Goal: Task Accomplishment & Management: Complete application form

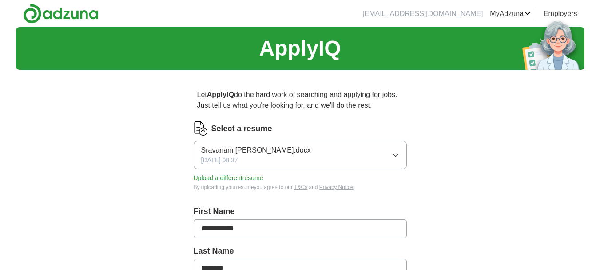
click at [396, 155] on icon "button" at bounding box center [395, 155] width 7 height 7
click at [230, 178] on button "Upload a different resume" at bounding box center [229, 177] width 70 height 9
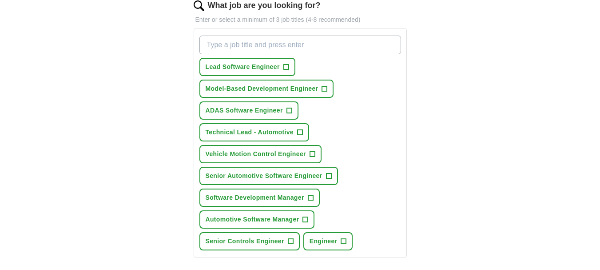
scroll to position [311, 0]
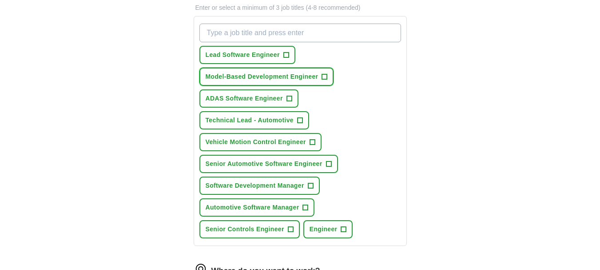
click at [326, 80] on span "+" at bounding box center [324, 76] width 5 height 7
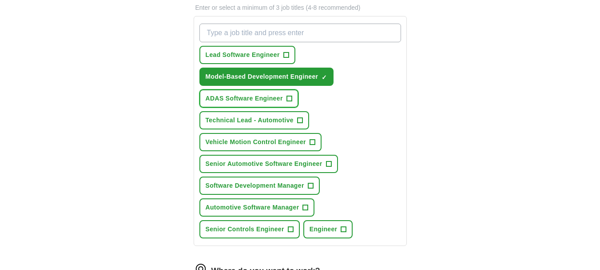
click at [289, 102] on span "+" at bounding box center [289, 98] width 5 height 7
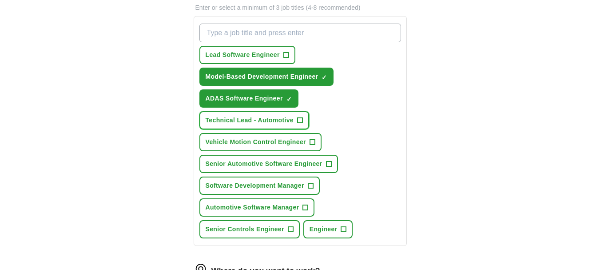
click at [302, 124] on span "+" at bounding box center [299, 120] width 5 height 7
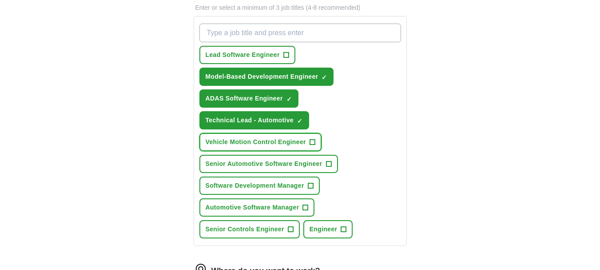
click at [317, 151] on button "Vehicle Motion Control Engineer +" at bounding box center [261, 142] width 122 height 18
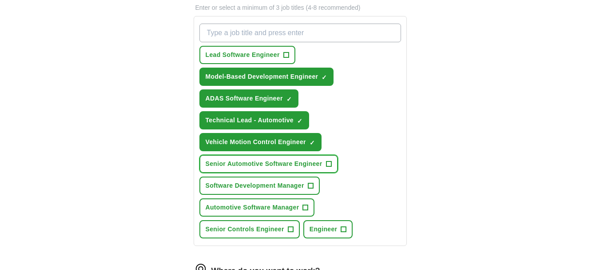
click at [332, 173] on button "Senior Automotive Software Engineer +" at bounding box center [269, 164] width 139 height 18
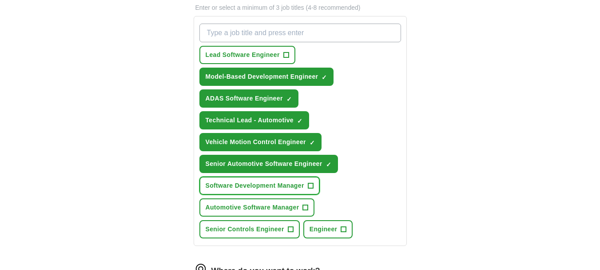
click at [312, 189] on span "+" at bounding box center [310, 185] width 5 height 7
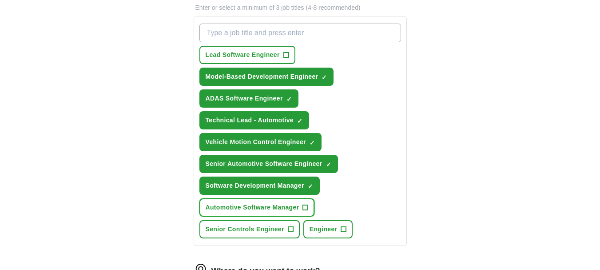
click at [307, 211] on span "+" at bounding box center [305, 207] width 5 height 7
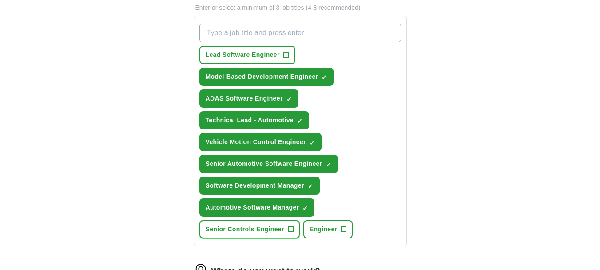
click at [294, 238] on button "Senior Controls Engineer +" at bounding box center [250, 229] width 100 height 18
click at [347, 232] on span "+" at bounding box center [344, 229] width 6 height 6
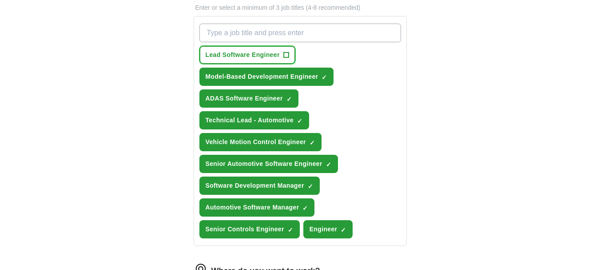
click at [286, 59] on span "+" at bounding box center [286, 55] width 5 height 7
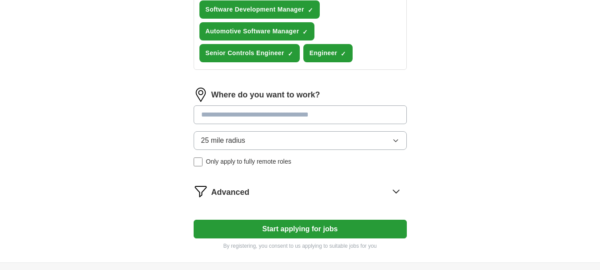
scroll to position [489, 0]
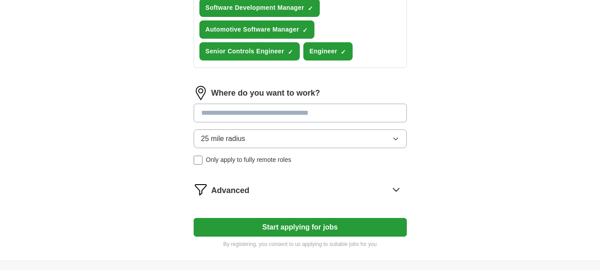
click at [395, 140] on icon "button" at bounding box center [396, 139] width 4 height 2
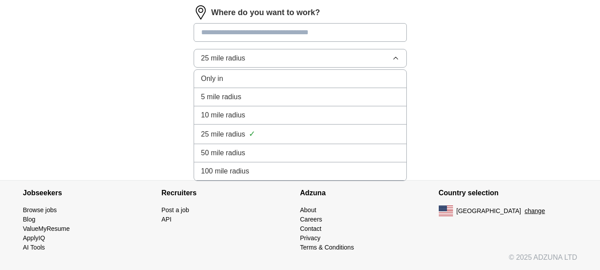
scroll to position [580, 0]
click at [261, 170] on div "100 mile radius" at bounding box center [300, 171] width 198 height 11
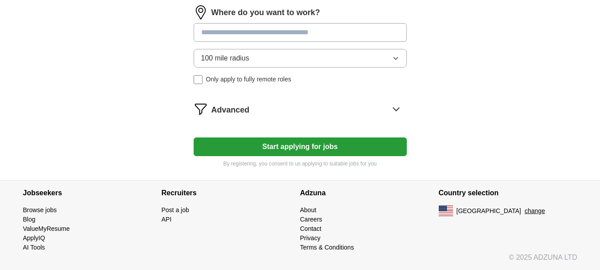
click at [271, 60] on button "100 mile radius" at bounding box center [300, 58] width 213 height 19
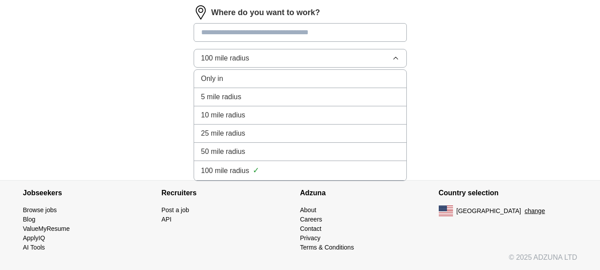
click at [248, 76] on div "Only in" at bounding box center [300, 78] width 198 height 11
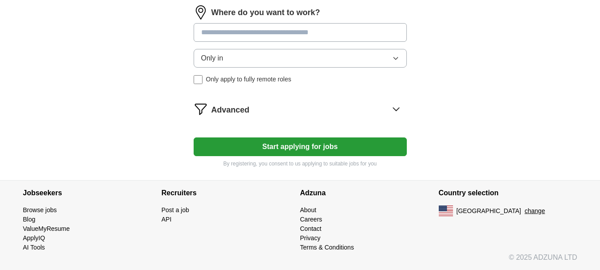
click at [250, 54] on button "Only in" at bounding box center [300, 58] width 213 height 19
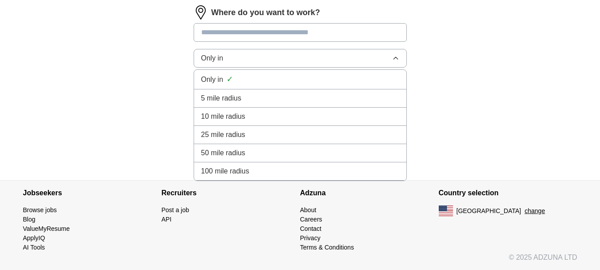
click at [234, 171] on span "100 mile radius" at bounding box center [225, 171] width 48 height 11
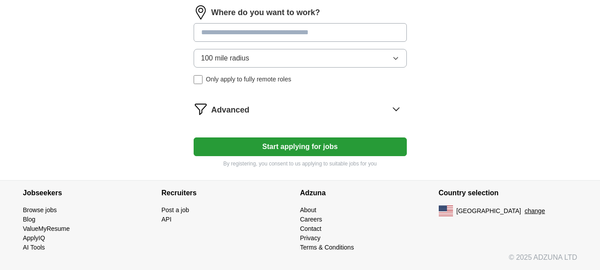
click at [303, 148] on button "Start applying for jobs" at bounding box center [300, 146] width 213 height 19
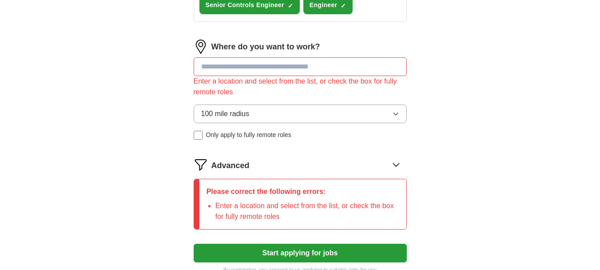
scroll to position [536, 0]
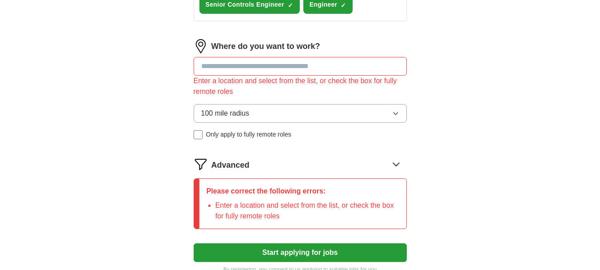
click at [397, 123] on button "100 mile radius" at bounding box center [300, 113] width 213 height 19
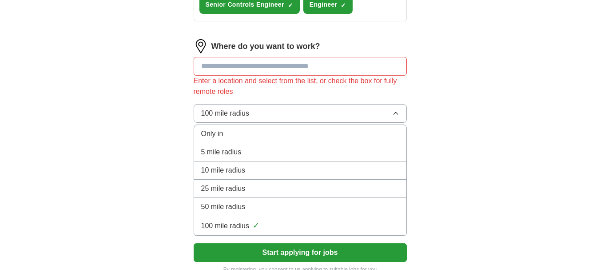
click at [397, 123] on button "100 mile radius" at bounding box center [300, 113] width 213 height 19
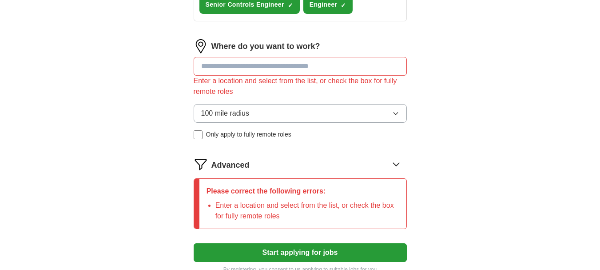
click at [397, 123] on button "100 mile radius" at bounding box center [300, 113] width 213 height 19
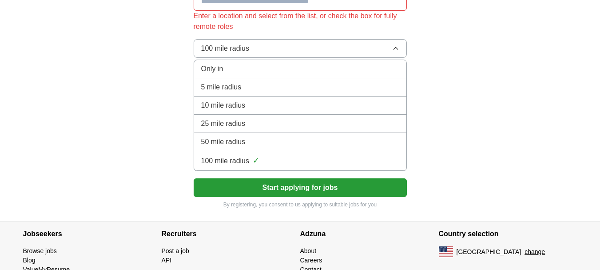
scroll to position [580, 0]
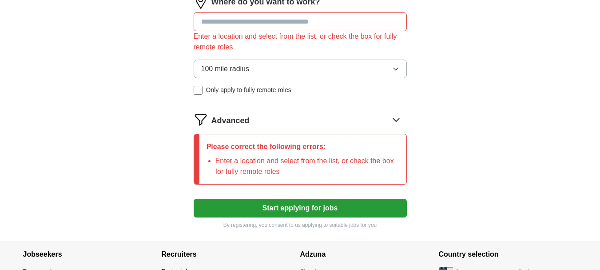
click at [240, 31] on input at bounding box center [300, 21] width 213 height 19
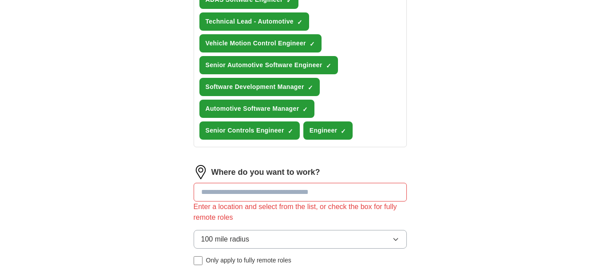
scroll to position [536, 0]
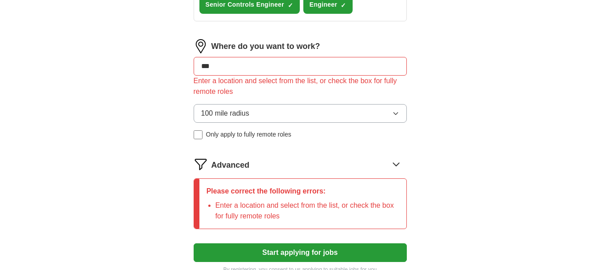
type input "***"
click at [231, 76] on input "***" at bounding box center [300, 66] width 213 height 19
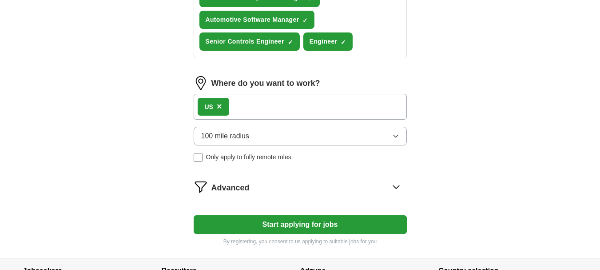
scroll to position [498, 0]
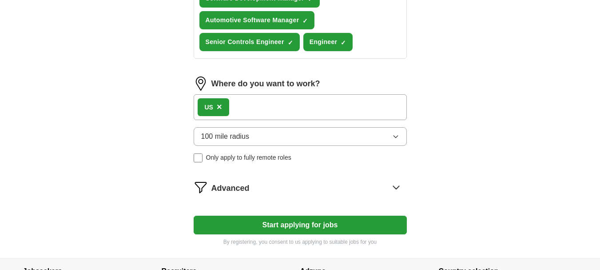
click at [219, 112] on span "×" at bounding box center [219, 107] width 5 height 10
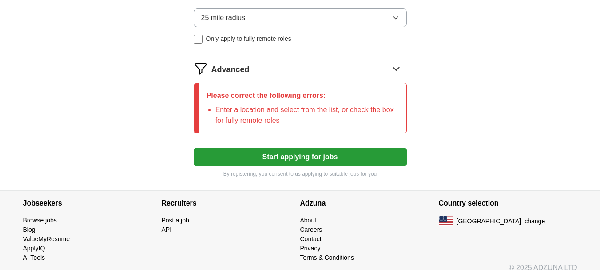
scroll to position [632, 0]
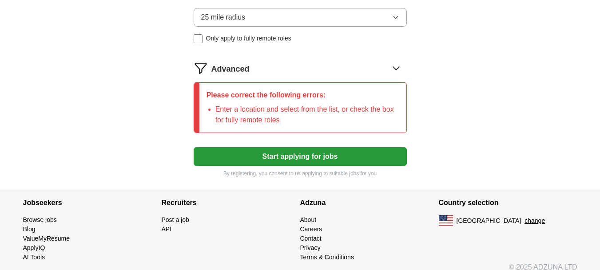
click at [397, 75] on icon at bounding box center [396, 68] width 14 height 14
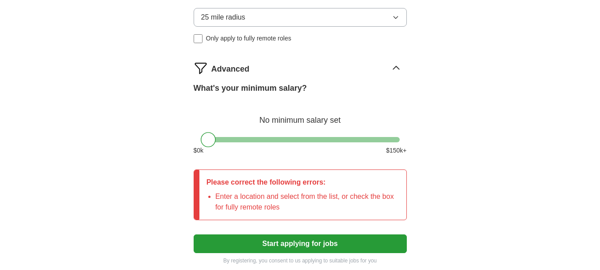
scroll to position [543, 0]
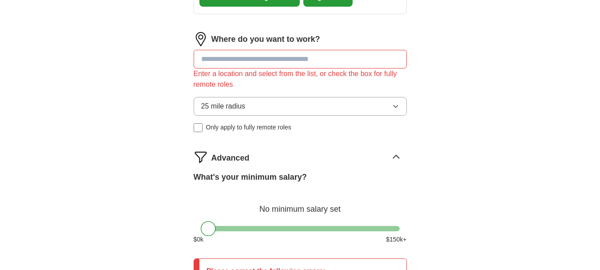
click at [303, 116] on button "25 mile radius" at bounding box center [300, 106] width 213 height 19
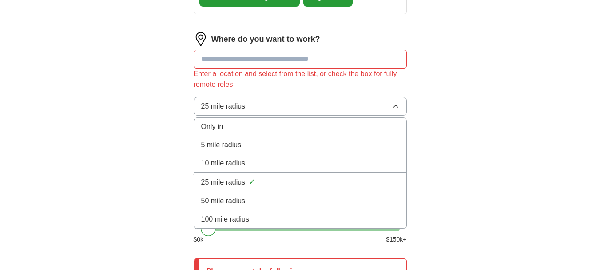
click at [240, 224] on span "100 mile radius" at bounding box center [225, 219] width 48 height 11
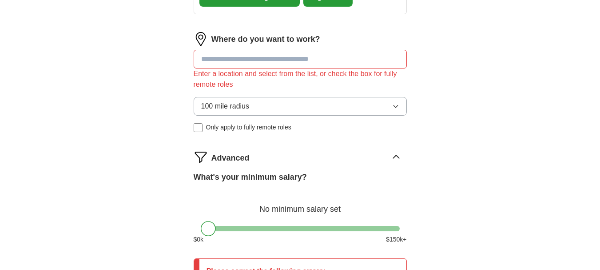
click at [221, 68] on input at bounding box center [300, 59] width 213 height 19
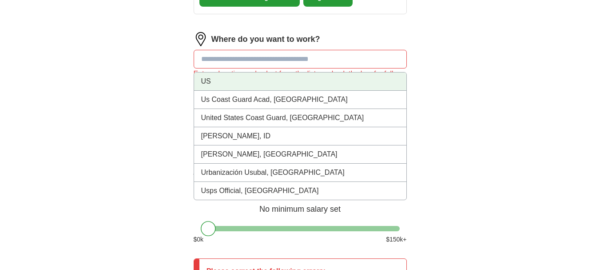
click at [210, 89] on li "US" at bounding box center [300, 81] width 212 height 18
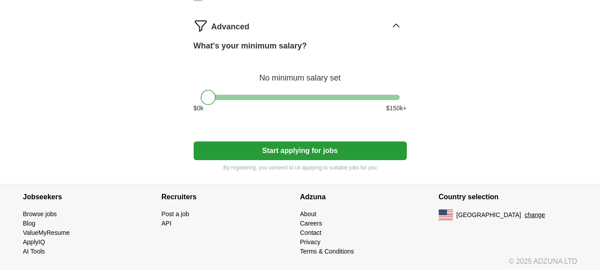
scroll to position [674, 0]
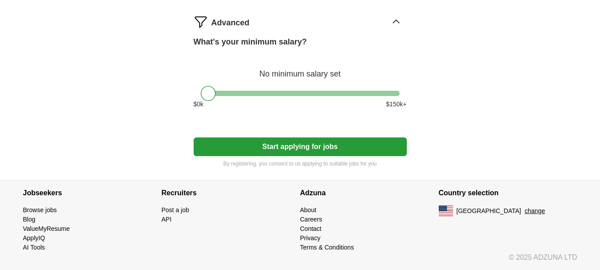
click at [272, 144] on button "Start applying for jobs" at bounding box center [300, 146] width 213 height 19
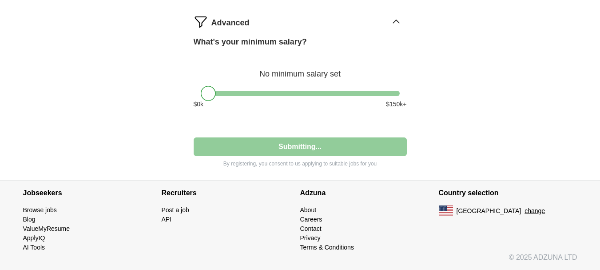
select select "**"
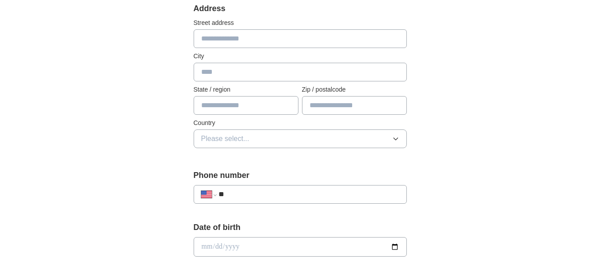
scroll to position [178, 0]
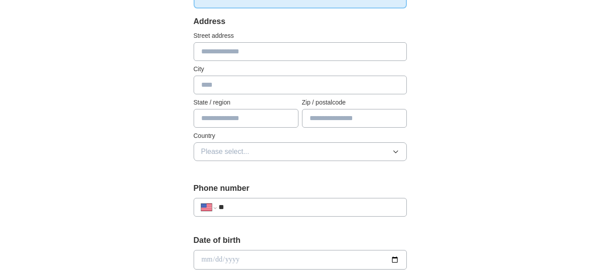
click at [219, 55] on input "text" at bounding box center [300, 51] width 213 height 19
click at [219, 89] on input "text" at bounding box center [300, 85] width 213 height 19
click at [269, 52] on input "**********" at bounding box center [300, 51] width 213 height 19
type input "**********"
click at [248, 88] on input "text" at bounding box center [300, 85] width 213 height 19
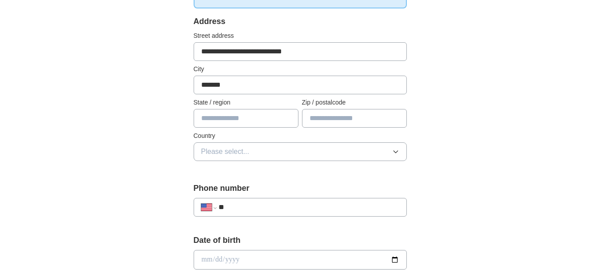
type input "*******"
click at [511, 92] on div "**********" at bounding box center [300, 253] width 569 height 809
click at [207, 119] on input "text" at bounding box center [246, 118] width 105 height 19
type input "*******"
click at [521, 126] on div "**********" at bounding box center [300, 253] width 569 height 809
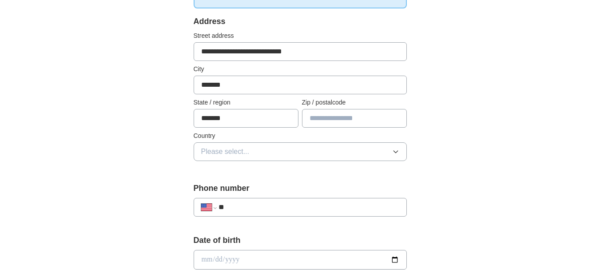
click at [326, 116] on input "text" at bounding box center [354, 118] width 105 height 19
type input "*****"
click at [479, 131] on div "**********" at bounding box center [300, 253] width 569 height 809
click at [236, 149] on span "Please select..." at bounding box center [225, 151] width 48 height 11
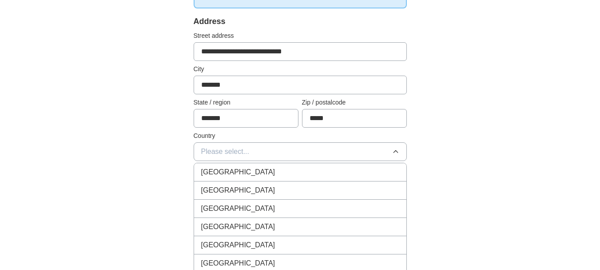
click at [229, 187] on span "[GEOGRAPHIC_DATA]" at bounding box center [238, 190] width 74 height 11
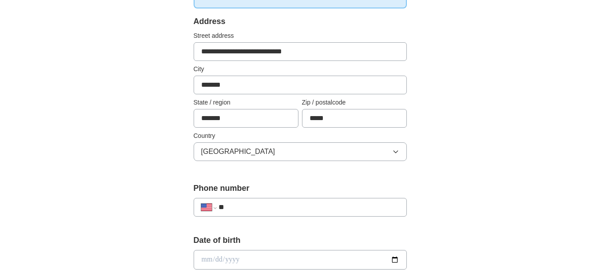
click at [505, 182] on div "**********" at bounding box center [300, 253] width 569 height 809
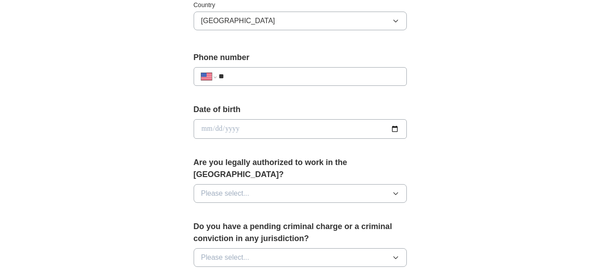
scroll to position [311, 0]
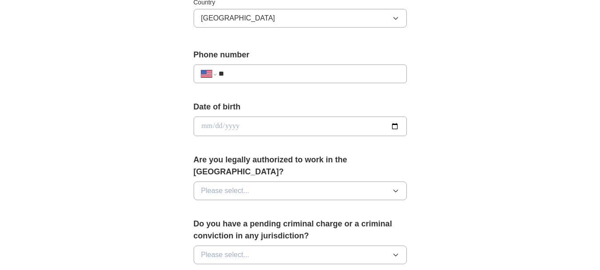
click at [286, 75] on input "**" at bounding box center [309, 73] width 180 height 11
type input "**********"
click at [528, 146] on div "**********" at bounding box center [300, 120] width 569 height 809
click at [396, 127] on input "date" at bounding box center [300, 126] width 213 height 20
type input "**********"
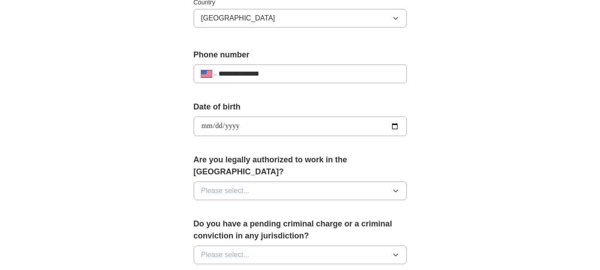
click at [257, 181] on button "Please select..." at bounding box center [300, 190] width 213 height 19
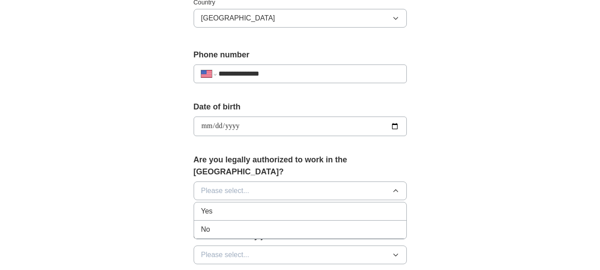
click at [242, 206] on div "Yes" at bounding box center [300, 211] width 198 height 11
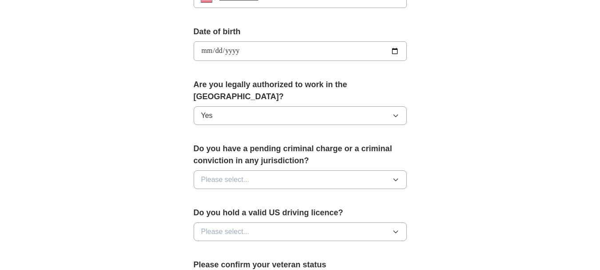
scroll to position [400, 0]
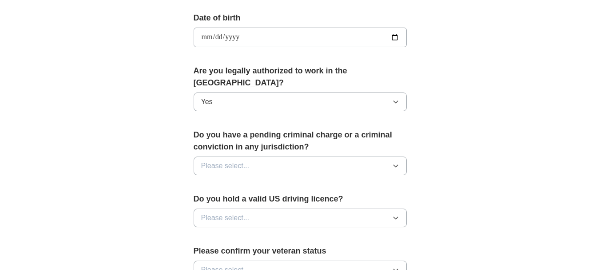
click at [255, 156] on button "Please select..." at bounding box center [300, 165] width 213 height 19
click at [237, 199] on div "No" at bounding box center [300, 204] width 198 height 11
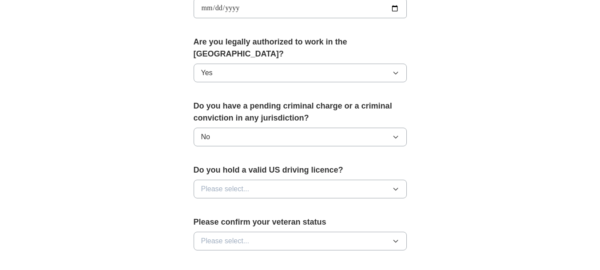
scroll to position [444, 0]
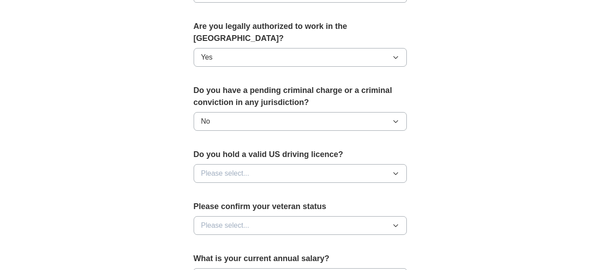
click at [219, 168] on span "Please select..." at bounding box center [225, 173] width 48 height 11
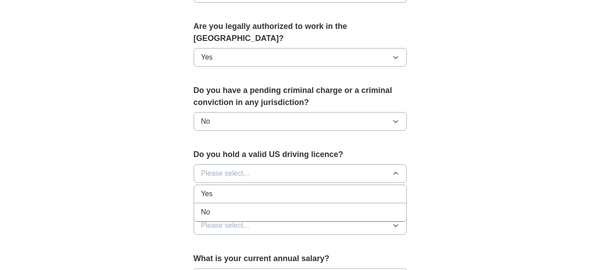
click at [207, 188] on span "Yes" at bounding box center [207, 193] width 12 height 11
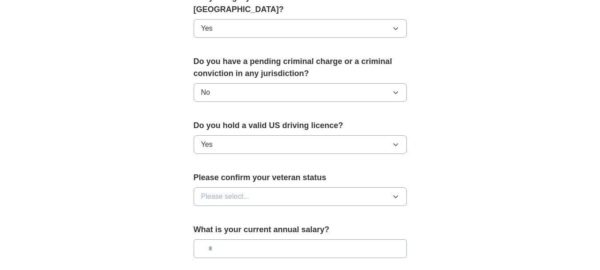
scroll to position [489, 0]
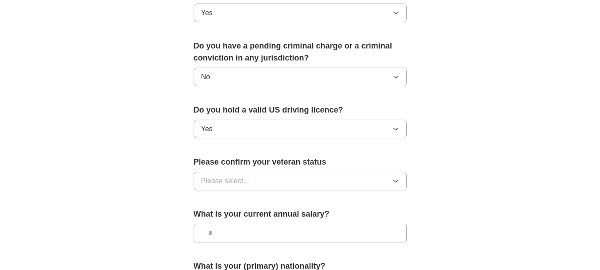
click at [242, 176] on span "Please select..." at bounding box center [225, 181] width 48 height 11
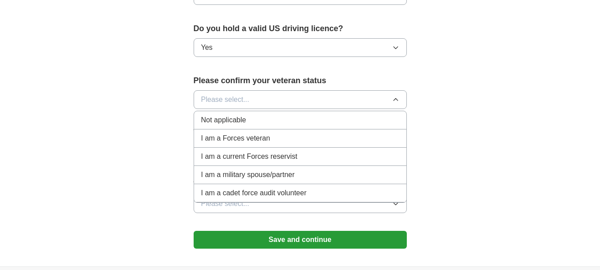
scroll to position [578, 0]
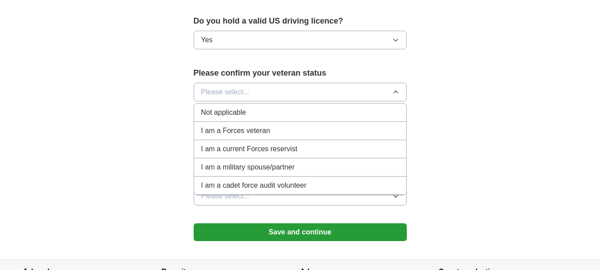
click at [237, 107] on span "Not applicable" at bounding box center [223, 112] width 45 height 11
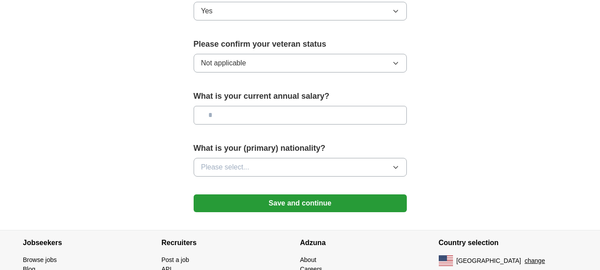
scroll to position [622, 0]
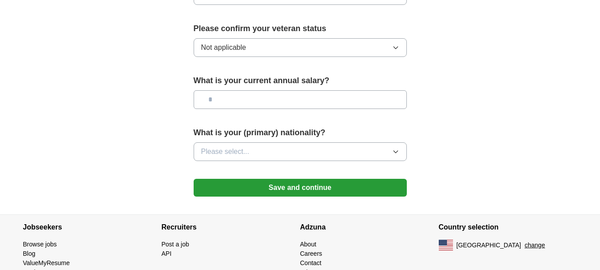
click at [284, 142] on button "Please select..." at bounding box center [300, 151] width 213 height 19
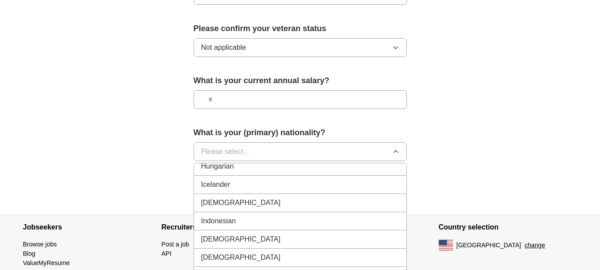
scroll to position [1422, 0]
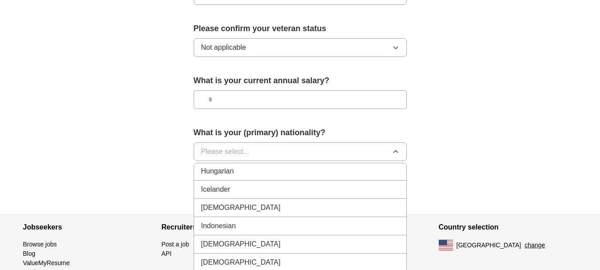
click at [225, 202] on div "[DEMOGRAPHIC_DATA]" at bounding box center [300, 207] width 198 height 11
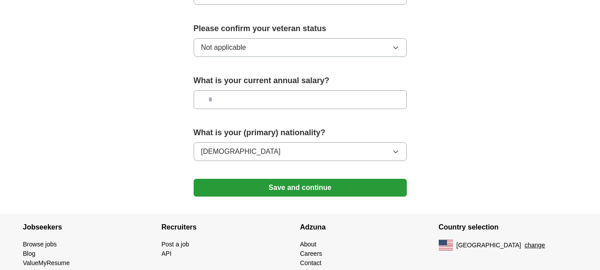
click at [293, 179] on button "Save and continue" at bounding box center [300, 188] width 213 height 18
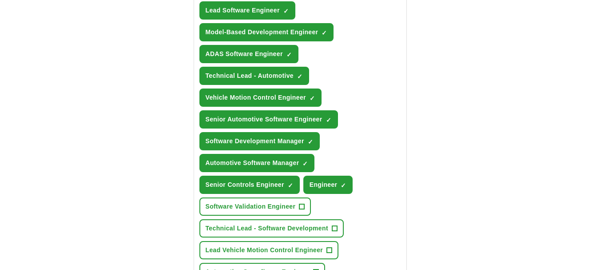
scroll to position [444, 0]
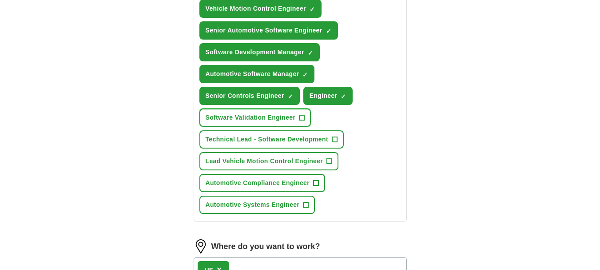
click at [301, 121] on span "+" at bounding box center [302, 117] width 5 height 7
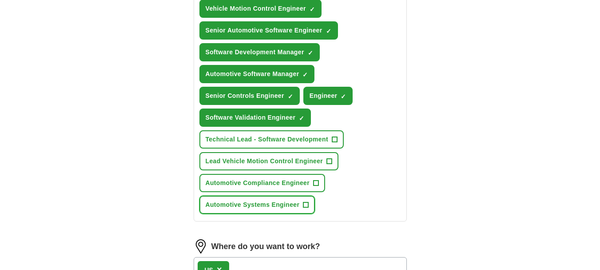
click at [308, 208] on span "+" at bounding box center [306, 204] width 5 height 7
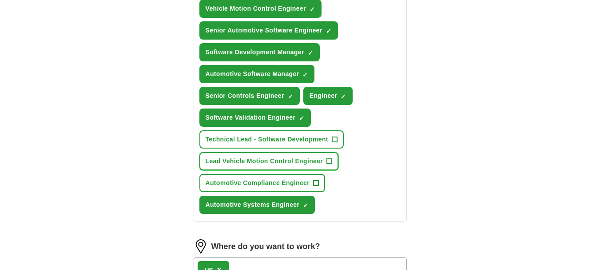
click at [327, 165] on span "+" at bounding box center [329, 161] width 5 height 7
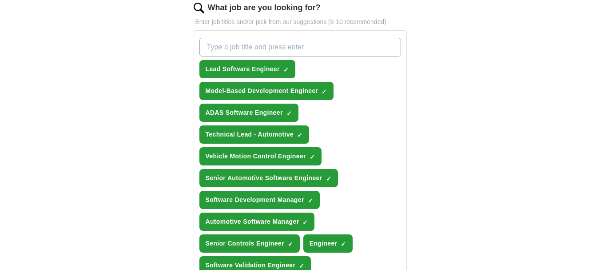
scroll to position [311, 0]
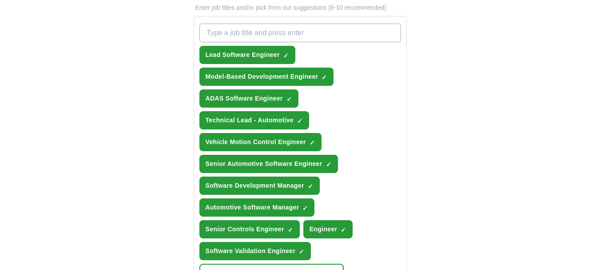
click at [238, 42] on input "What job are you looking for?" at bounding box center [301, 33] width 202 height 19
type input "MATLAB SIMULINK"
click at [442, 84] on div "**********" at bounding box center [300, 169] width 284 height 806
click at [370, 42] on input "MATLAB SIMULINK" at bounding box center [301, 33] width 202 height 19
drag, startPoint x: 277, startPoint y: 47, endPoint x: 200, endPoint y: 33, distance: 77.6
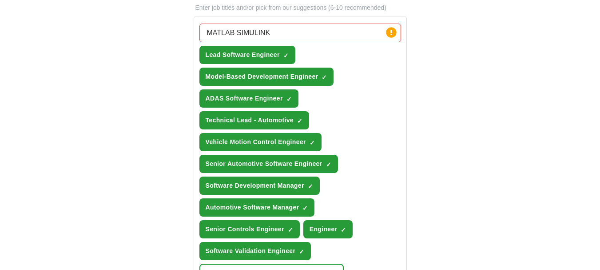
click at [200, 33] on div "MATLAB SIMULINK Press return to add title Lead Software Engineer ✓ × Model-Base…" at bounding box center [300, 185] width 205 height 331
click at [328, 38] on input "MATLAB SIMULINK" at bounding box center [301, 33] width 202 height 19
click at [392, 35] on icon at bounding box center [392, 32] width 2 height 5
click at [316, 41] on input "MATLAB SIMULINK" at bounding box center [301, 33] width 202 height 19
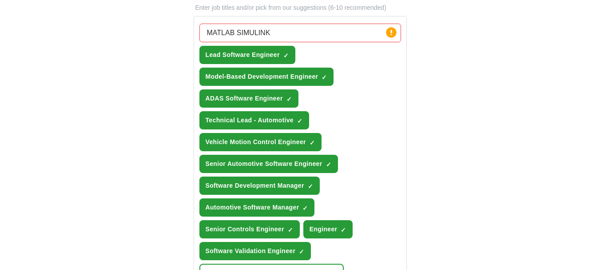
drag, startPoint x: 318, startPoint y: 39, endPoint x: 149, endPoint y: 32, distance: 169.1
click at [149, 32] on div "**********" at bounding box center [300, 149] width 569 height 867
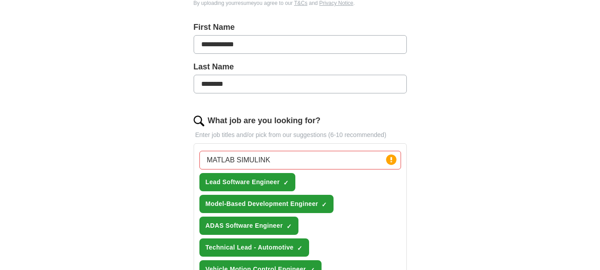
scroll to position [267, 0]
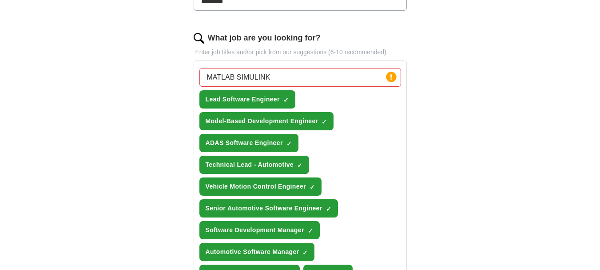
click at [284, 87] on input "MATLAB SIMULINK" at bounding box center [301, 77] width 202 height 19
drag, startPoint x: 284, startPoint y: 88, endPoint x: 167, endPoint y: 78, distance: 117.3
click at [167, 78] on div "**********" at bounding box center [300, 218] width 284 height 817
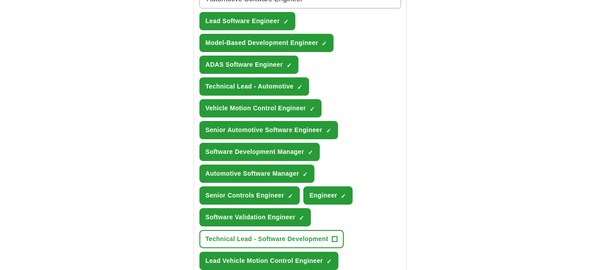
scroll to position [444, 0]
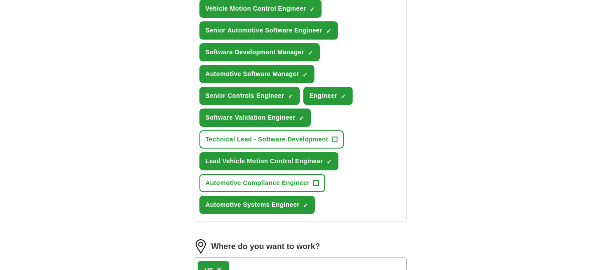
type input "Automotive Software Engineer"
click at [540, 82] on div "**********" at bounding box center [300, 11] width 569 height 856
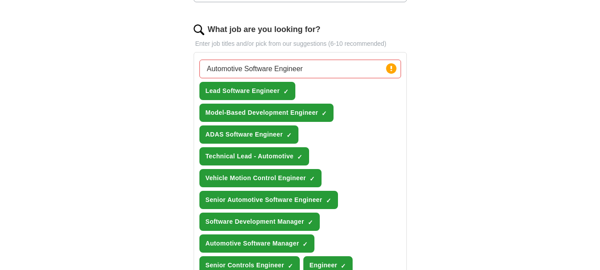
scroll to position [267, 0]
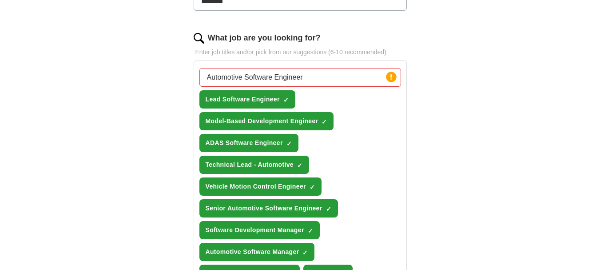
click at [474, 92] on div "**********" at bounding box center [300, 193] width 569 height 867
drag, startPoint x: 330, startPoint y: 94, endPoint x: 160, endPoint y: 80, distance: 170.3
click at [160, 80] on div "**********" at bounding box center [300, 218] width 284 height 817
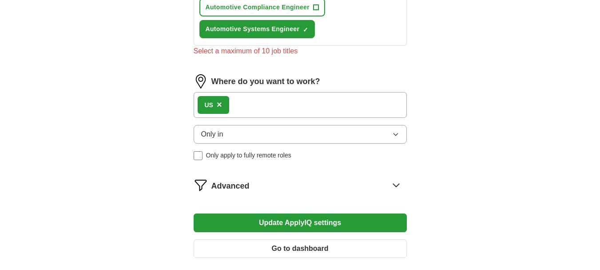
scroll to position [711, 0]
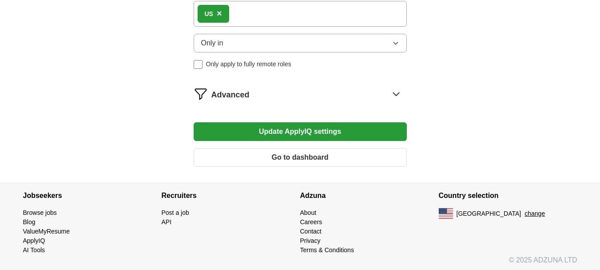
click at [325, 141] on button "Update ApplyIQ settings" at bounding box center [300, 131] width 213 height 19
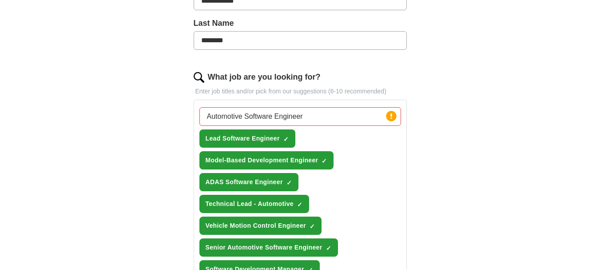
scroll to position [222, 0]
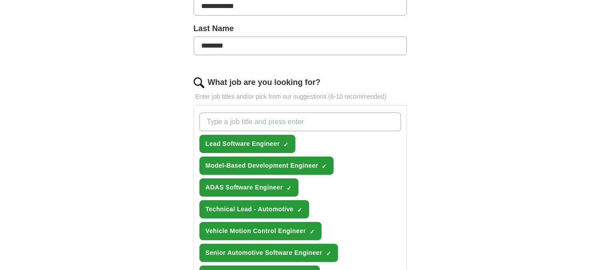
click at [459, 171] on div "**********" at bounding box center [300, 253] width 569 height 896
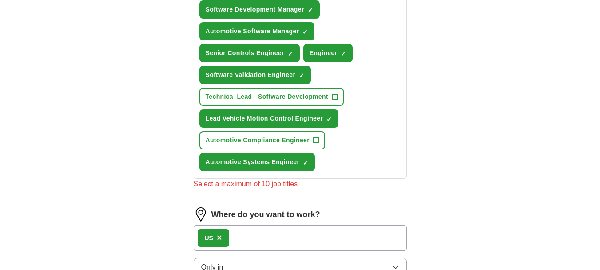
scroll to position [489, 0]
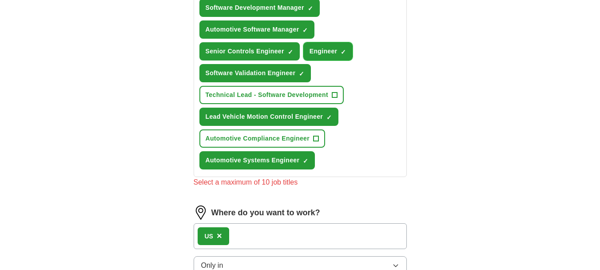
click at [0, 0] on span "×" at bounding box center [0, 0] width 0 height 0
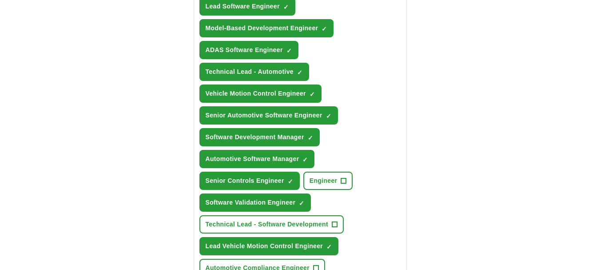
scroll to position [311, 0]
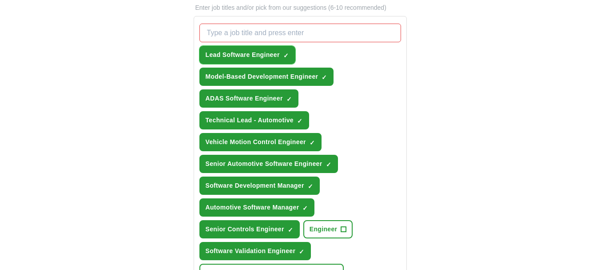
click at [0, 0] on span "×" at bounding box center [0, 0] width 0 height 0
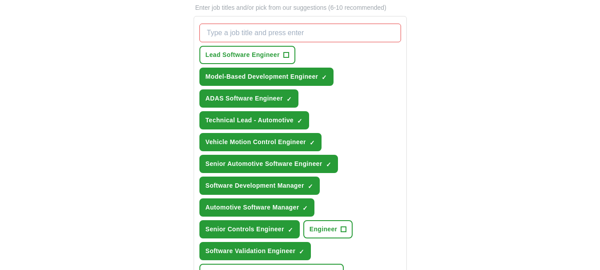
click at [485, 148] on div "**********" at bounding box center [300, 169] width 569 height 907
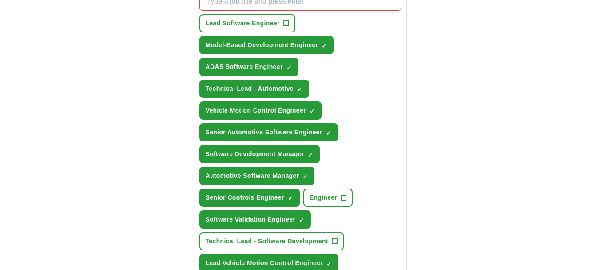
scroll to position [356, 0]
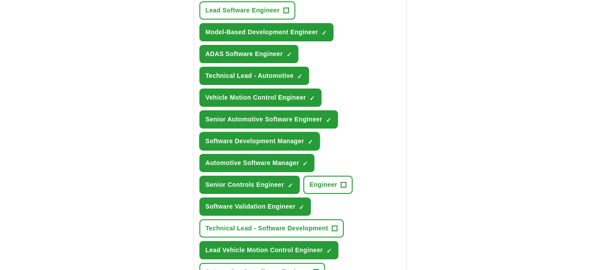
click at [0, 0] on span "×" at bounding box center [0, 0] width 0 height 0
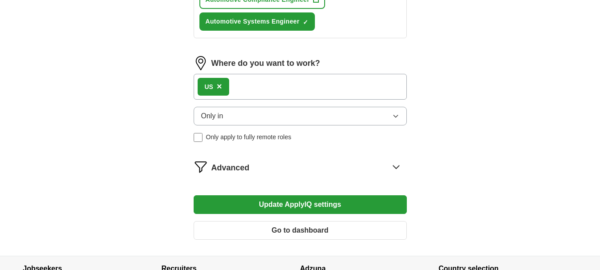
scroll to position [625, 0]
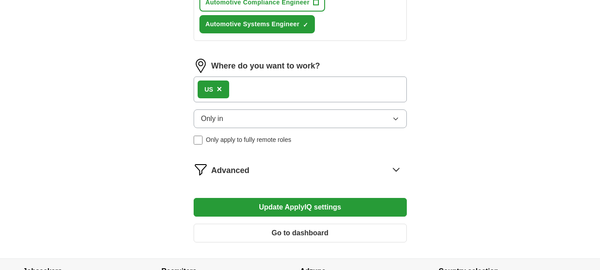
click at [273, 216] on button "Update ApplyIQ settings" at bounding box center [300, 207] width 213 height 19
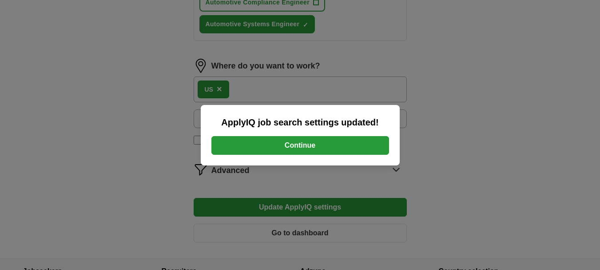
click at [297, 147] on button "Continue" at bounding box center [301, 145] width 178 height 19
